Goal: Download file/media

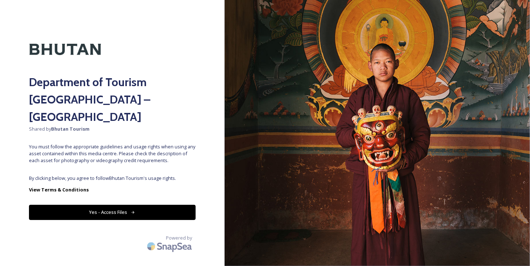
click at [101, 205] on button "Yes - Access Files" at bounding box center [112, 212] width 167 height 15
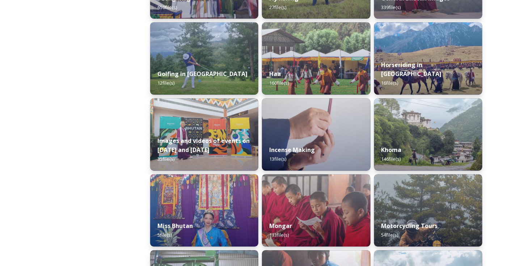
scroll to position [398, 0]
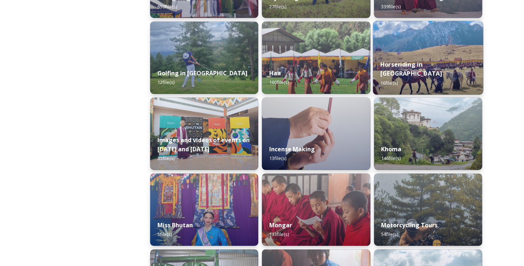
click at [450, 75] on div "Horseriding in [GEOGRAPHIC_DATA] 16 file(s)" at bounding box center [428, 74] width 110 height 42
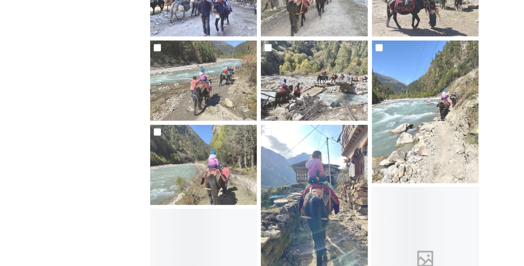
scroll to position [253, 0]
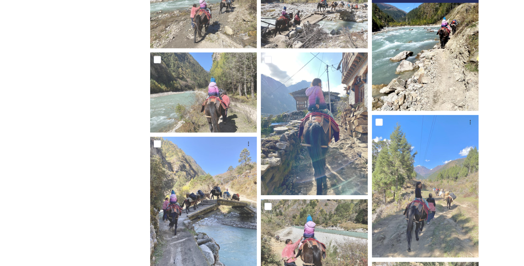
click at [438, 60] on img at bounding box center [425, 39] width 107 height 143
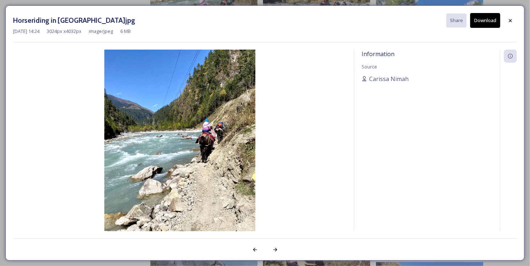
click at [1, 7] on div "Horseriding in [GEOGRAPHIC_DATA]jpg Share Download [DATE] 14:24 3024 px x 4032 …" at bounding box center [265, 133] width 530 height 266
click at [508, 16] on div at bounding box center [510, 20] width 13 height 13
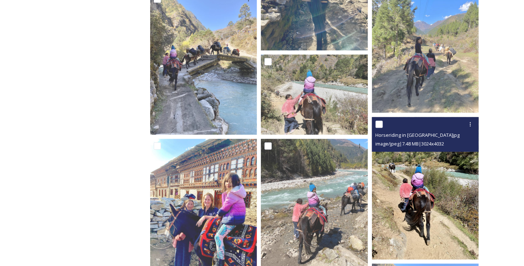
scroll to position [435, 0]
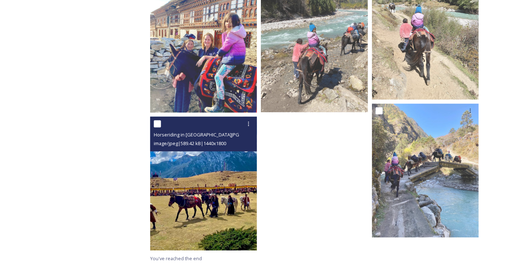
click at [210, 187] on img at bounding box center [203, 184] width 107 height 134
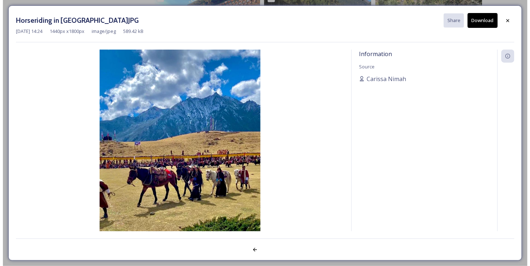
scroll to position [546, 0]
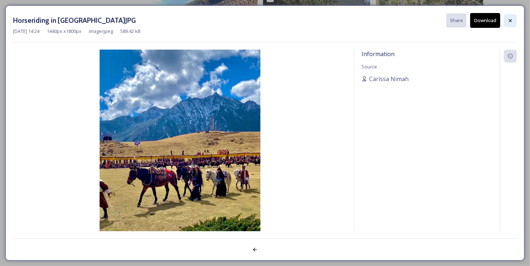
click at [512, 18] on icon at bounding box center [510, 21] width 6 height 6
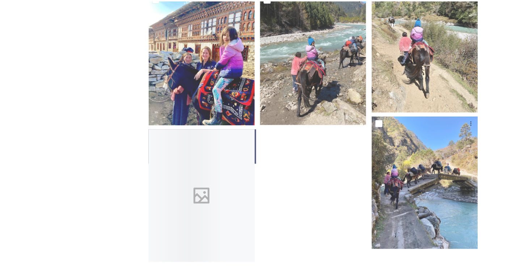
scroll to position [559, 0]
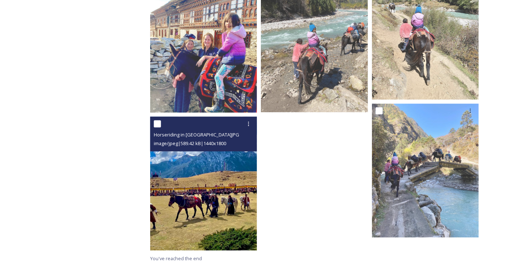
click at [217, 192] on img at bounding box center [203, 184] width 107 height 134
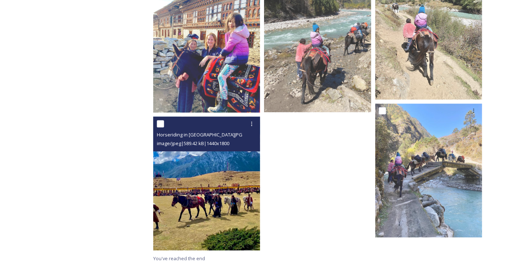
scroll to position [546, 0]
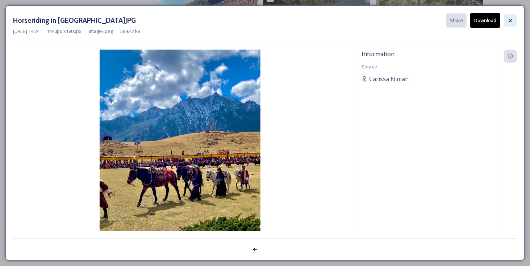
click at [514, 21] on div at bounding box center [510, 20] width 13 height 13
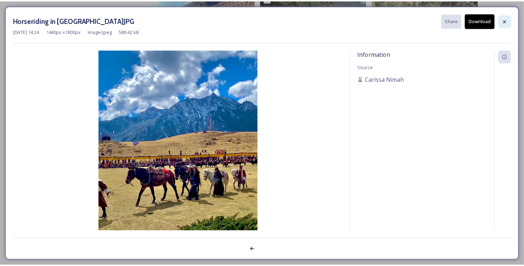
scroll to position [559, 0]
